Goal: Information Seeking & Learning: Learn about a topic

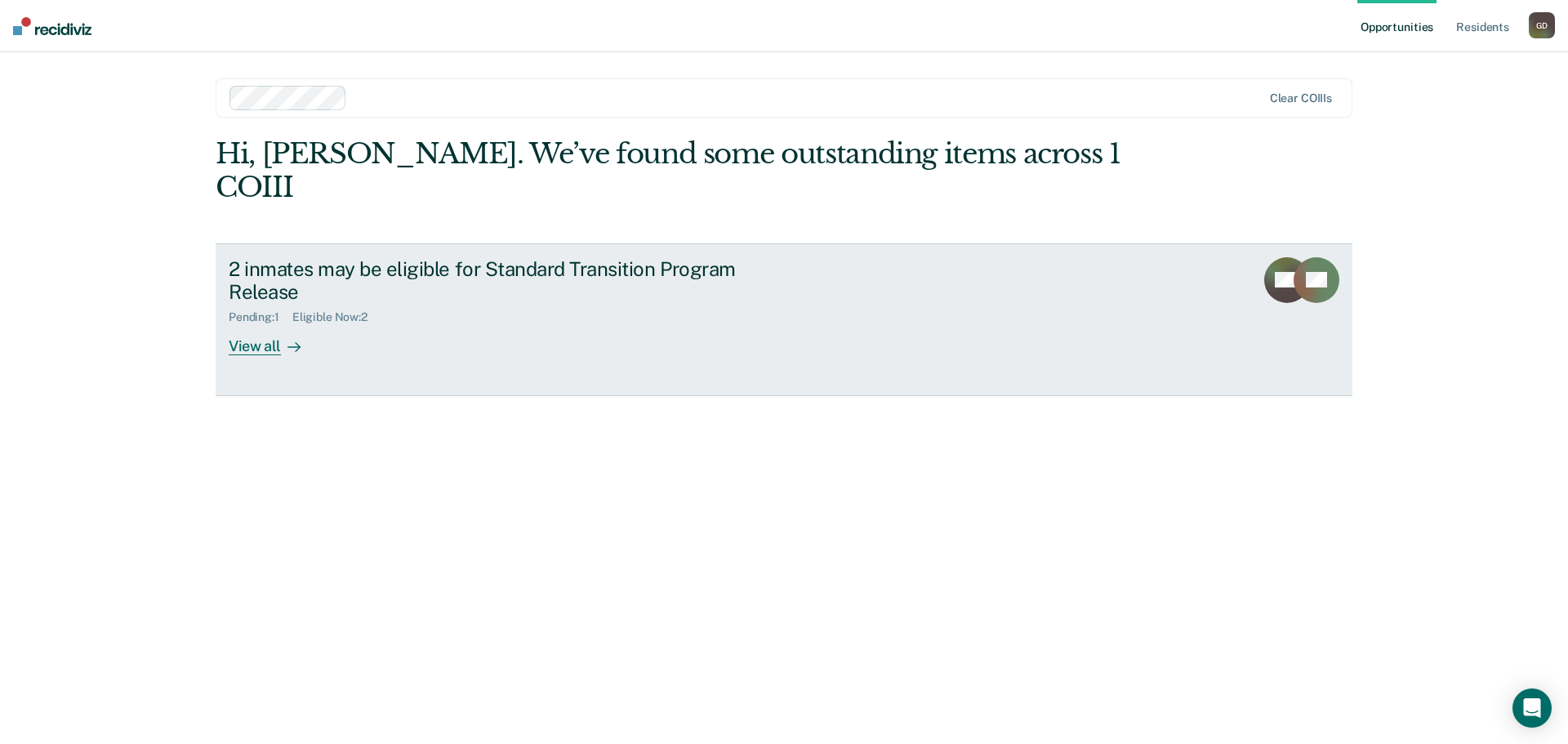
click at [250, 324] on div "View all" at bounding box center [275, 340] width 92 height 32
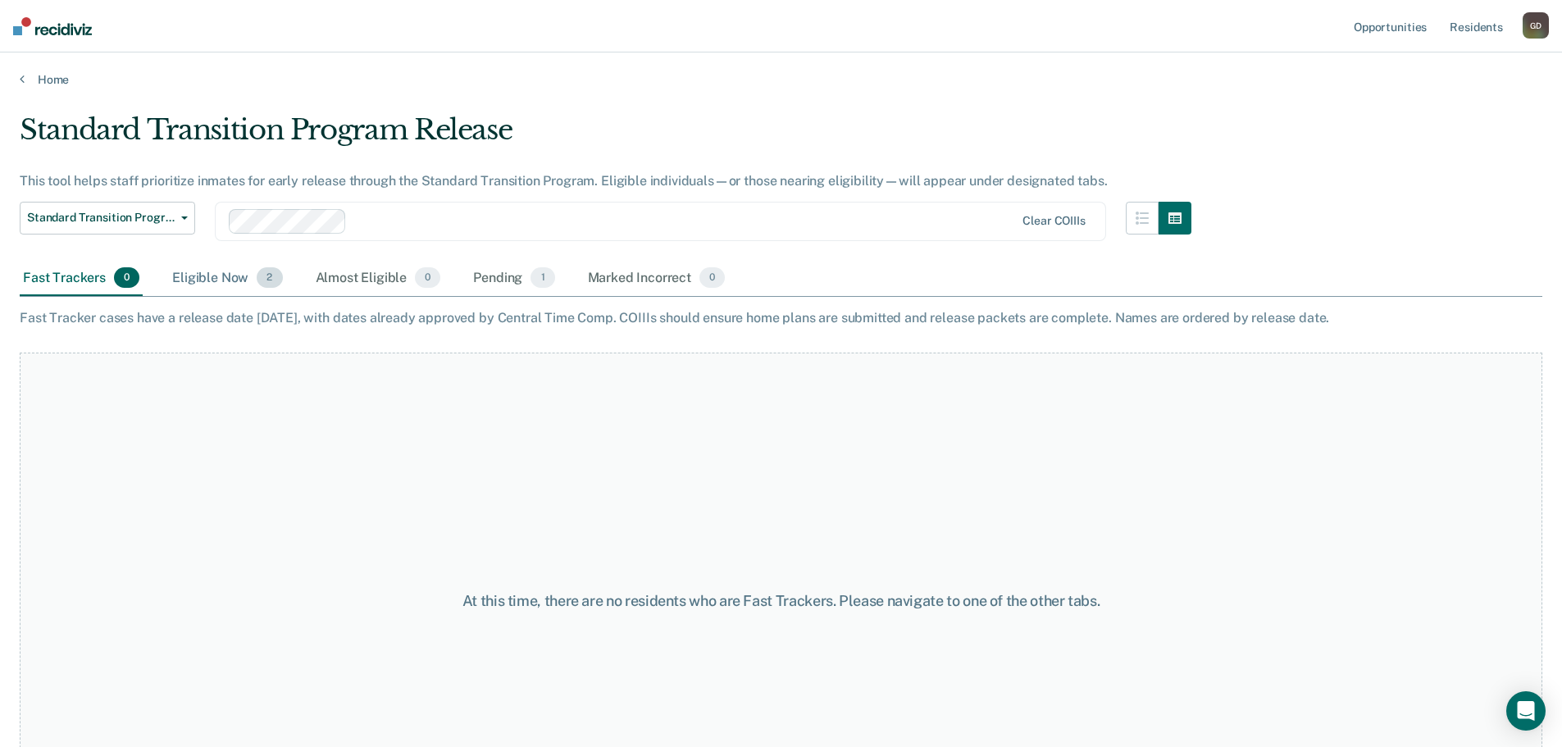
click at [207, 278] on div "Eligible Now 2" at bounding box center [227, 279] width 116 height 36
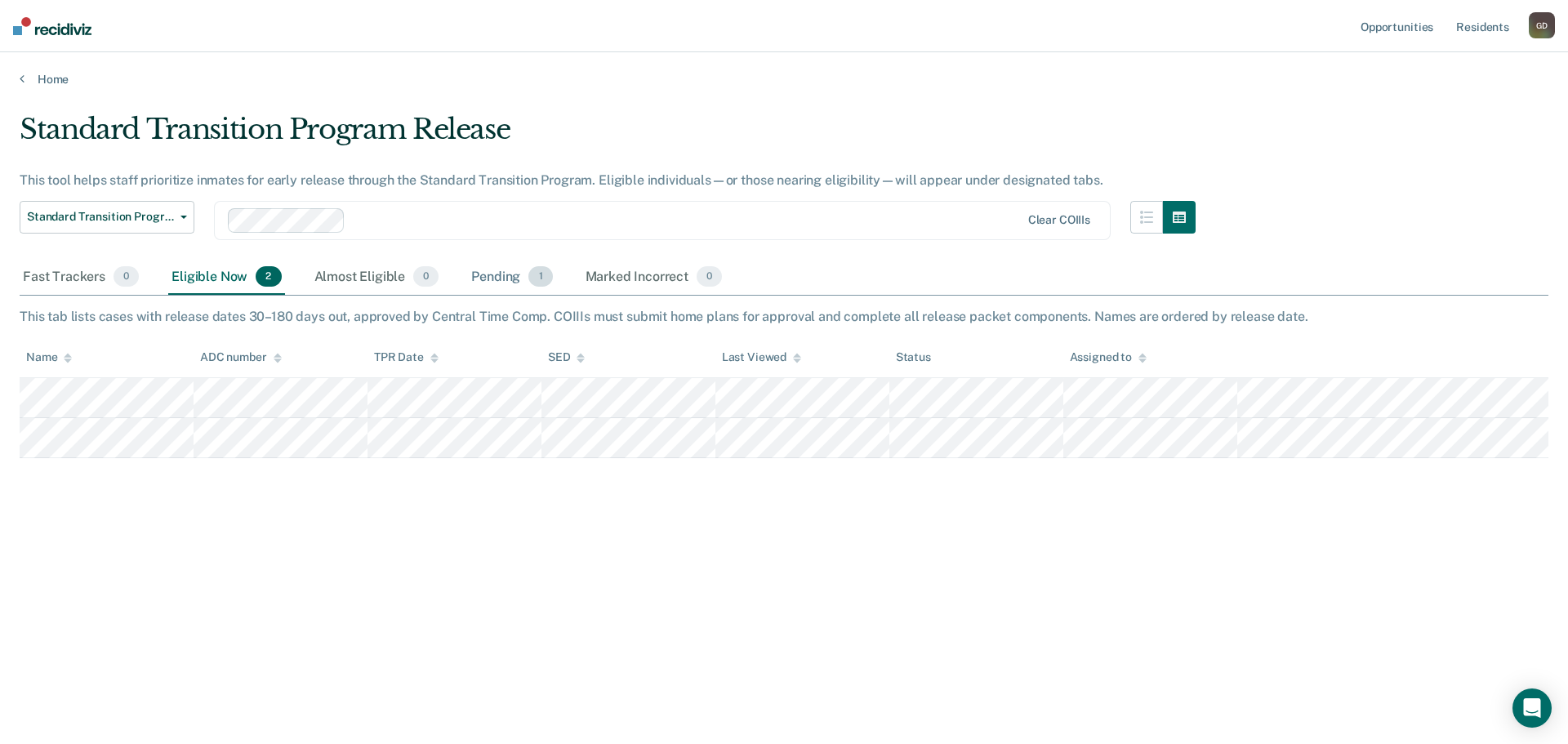
click at [497, 283] on div "Pending 1" at bounding box center [512, 278] width 88 height 36
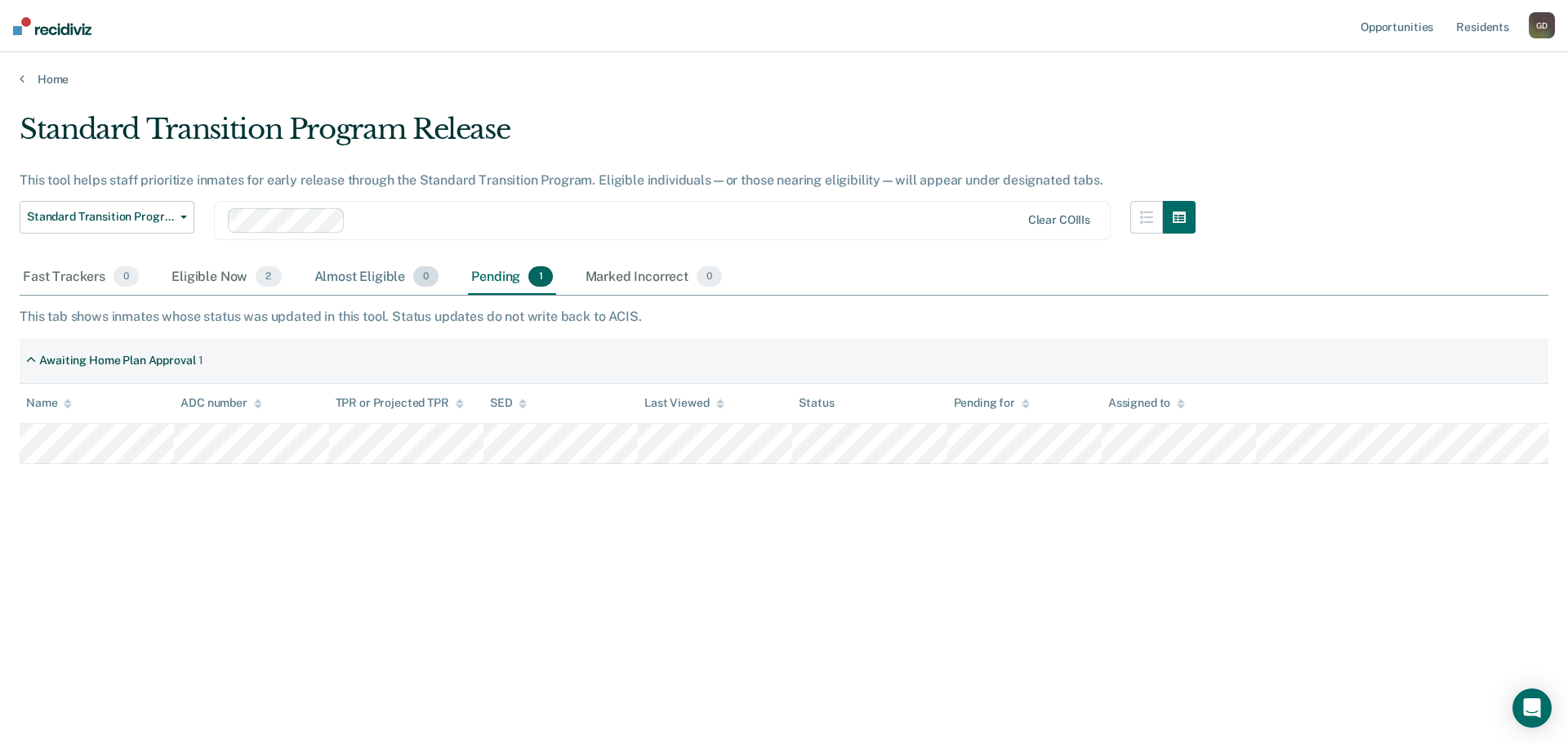
click at [361, 273] on div "Almost Eligible 0" at bounding box center [377, 278] width 131 height 36
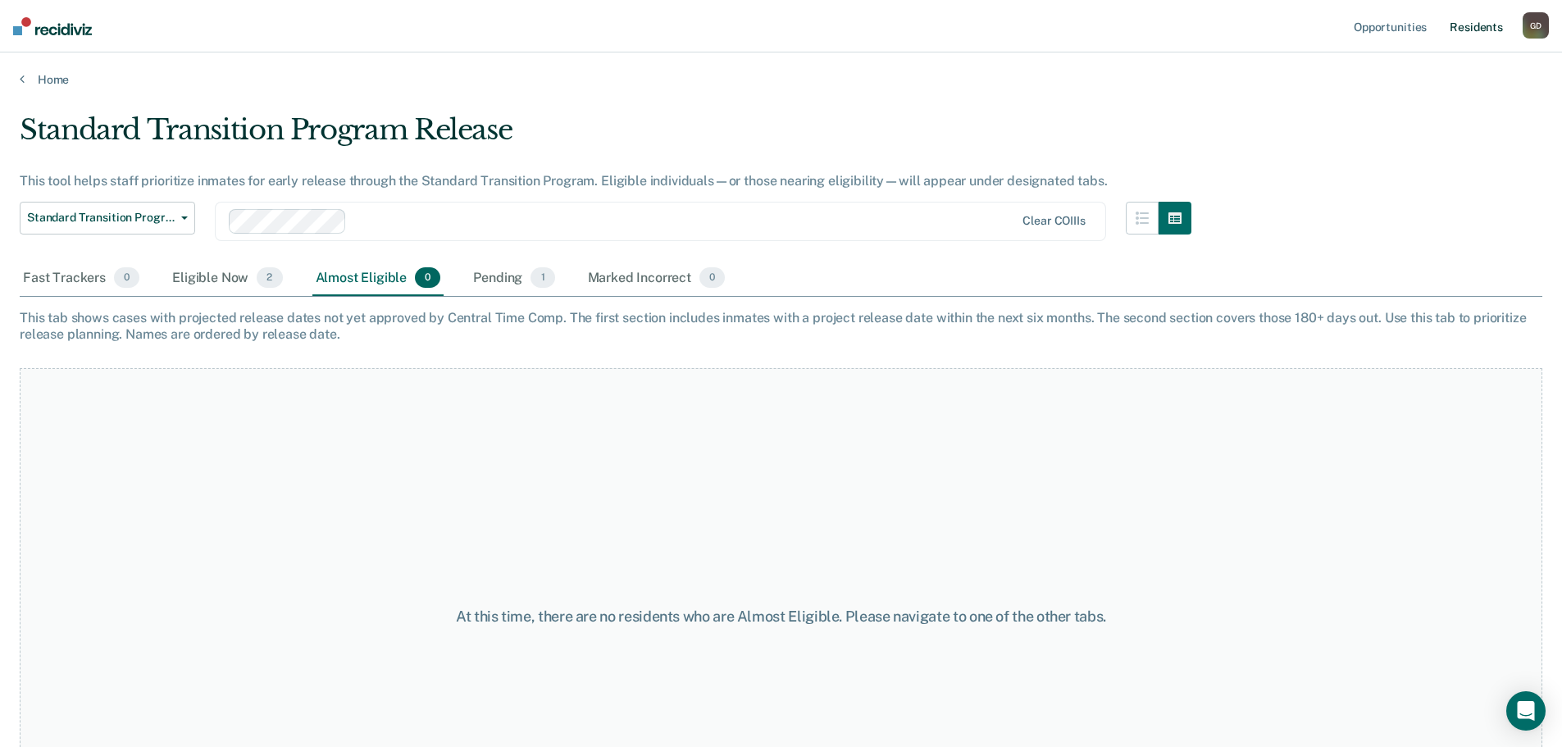
click at [1468, 30] on link "Resident s" at bounding box center [1476, 26] width 60 height 52
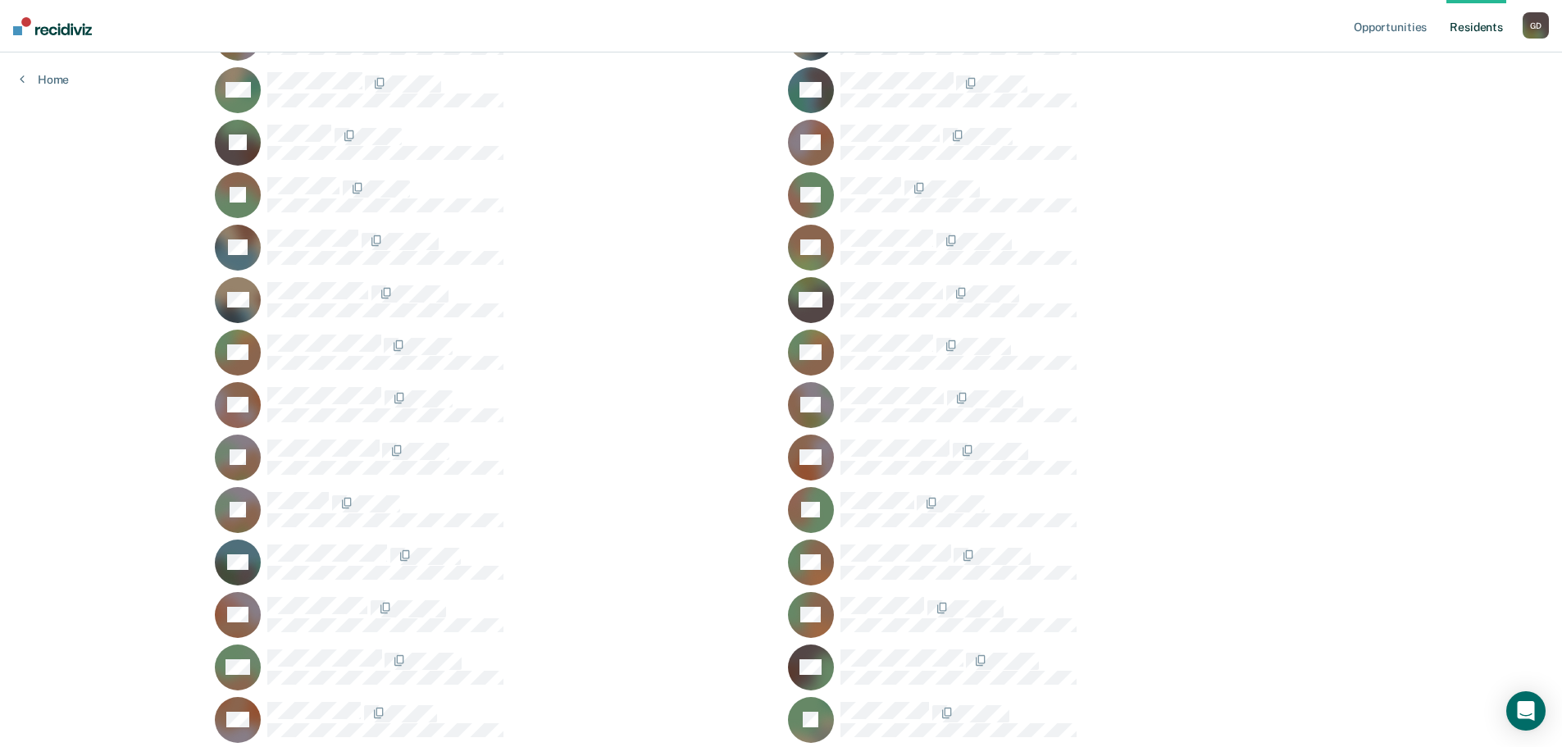
scroll to position [1968, 0]
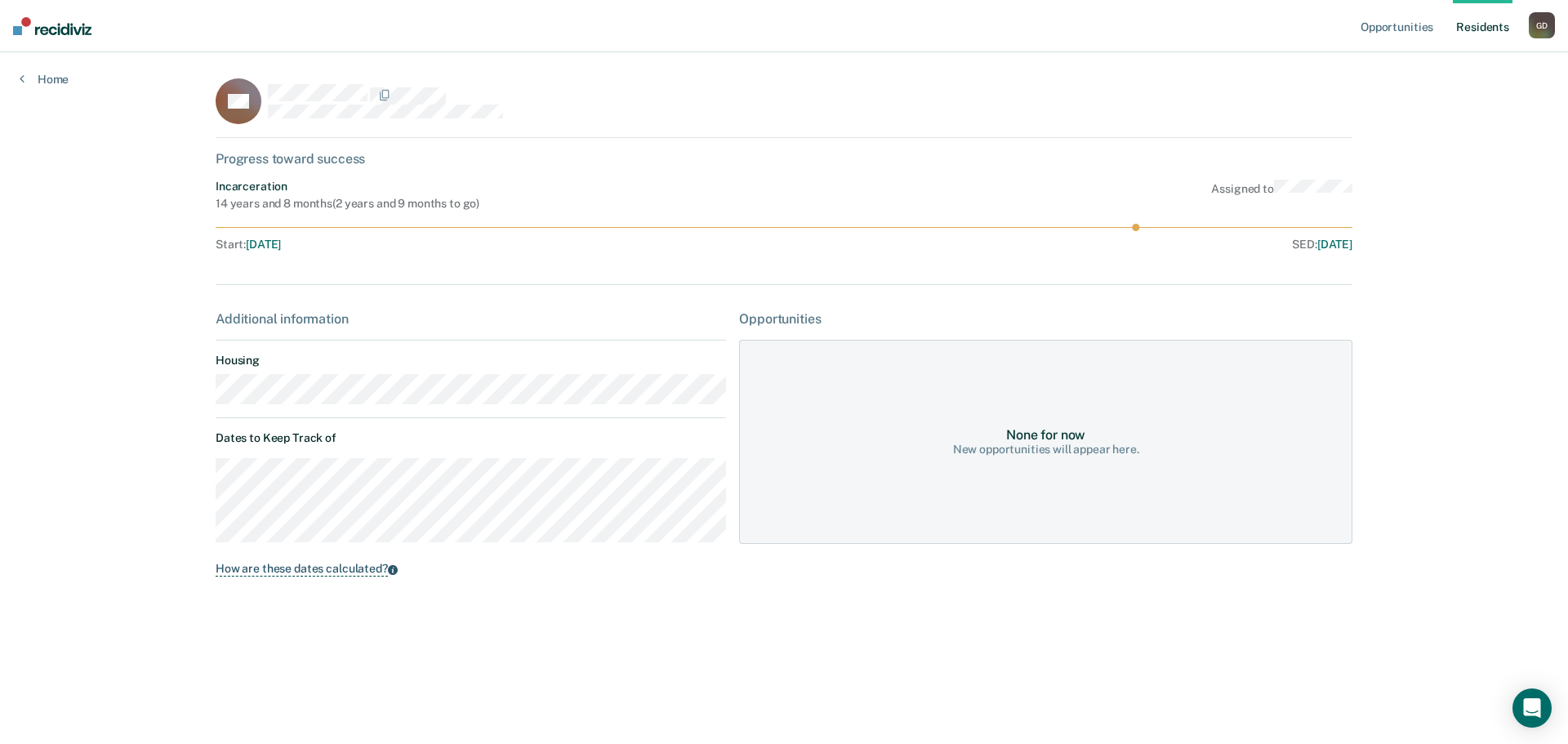
click at [347, 570] on div "How are these dates calculated?" at bounding box center [301, 569] width 172 height 15
click at [1541, 31] on div "G D" at bounding box center [1542, 25] width 26 height 26
click at [1436, 108] on link "Log Out" at bounding box center [1476, 108] width 131 height 14
